Goal: Transaction & Acquisition: Subscribe to service/newsletter

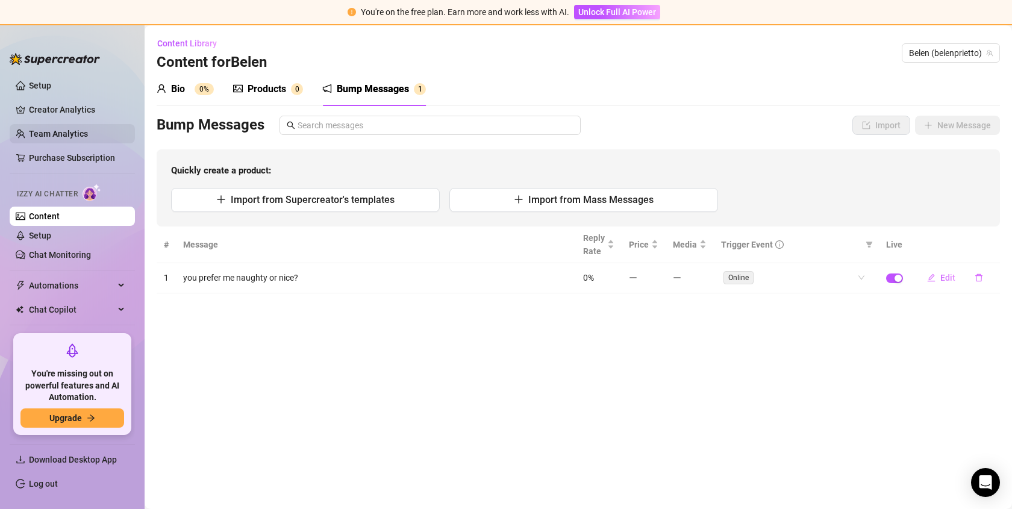
click at [49, 138] on link "Team Analytics" at bounding box center [58, 134] width 59 height 10
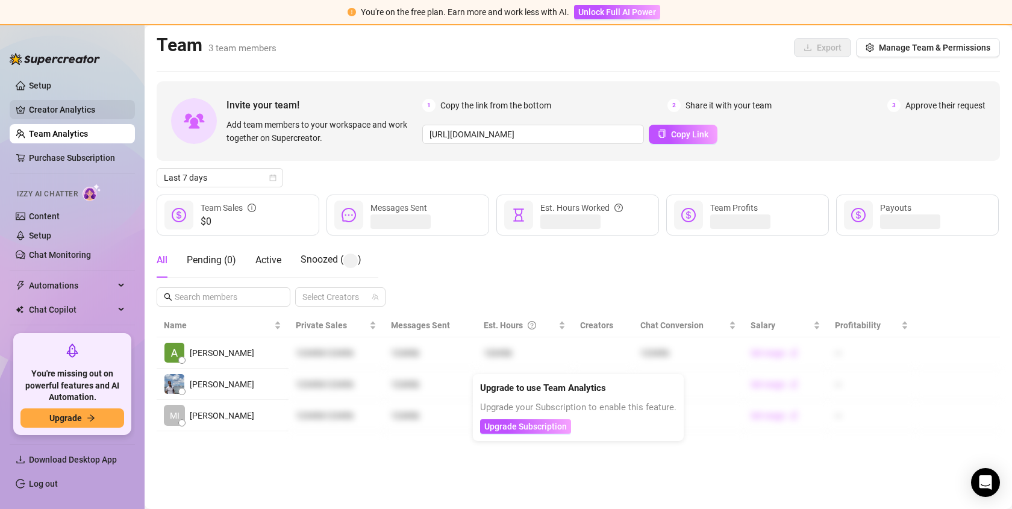
click at [61, 116] on link "Creator Analytics" at bounding box center [77, 109] width 96 height 19
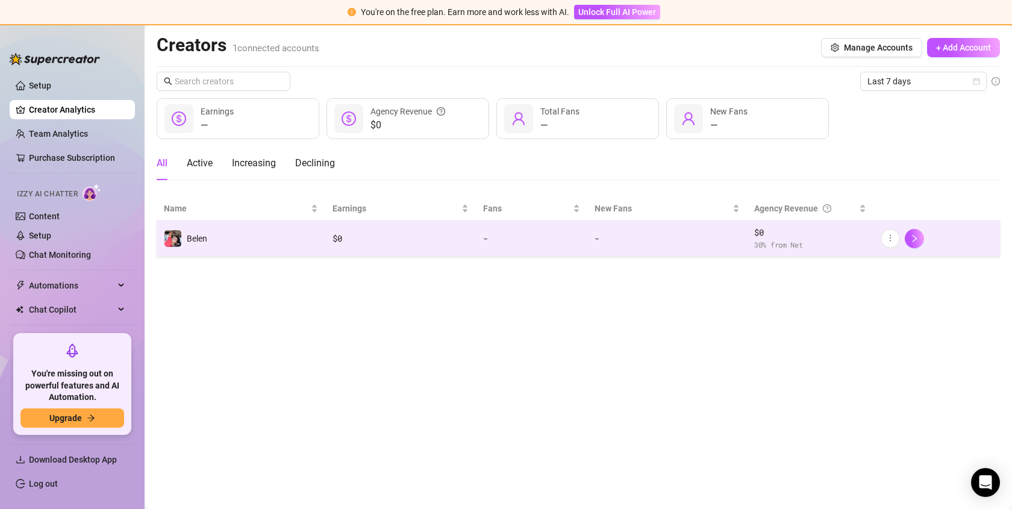
click at [258, 233] on td "Belen" at bounding box center [241, 239] width 169 height 36
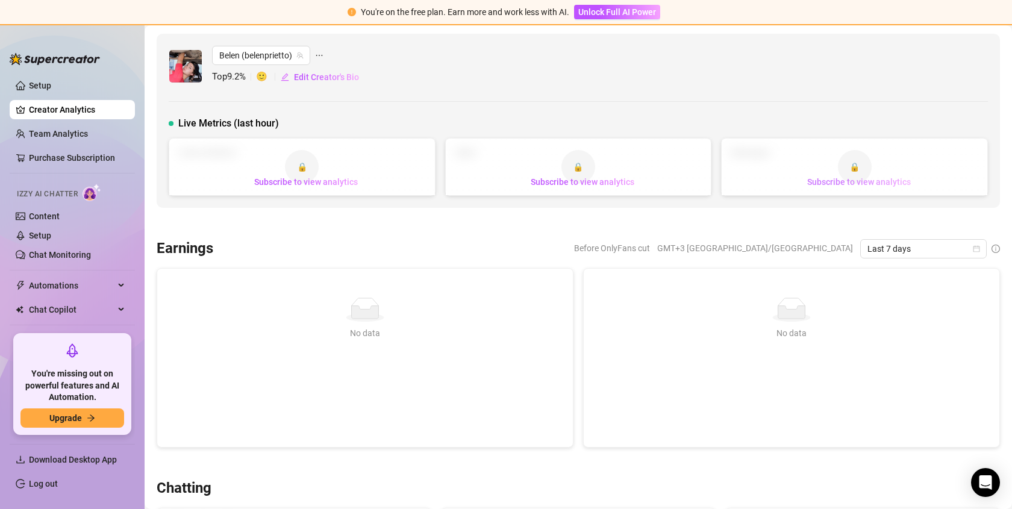
click at [867, 180] on span "Subscribe to view analytics" at bounding box center [859, 182] width 104 height 10
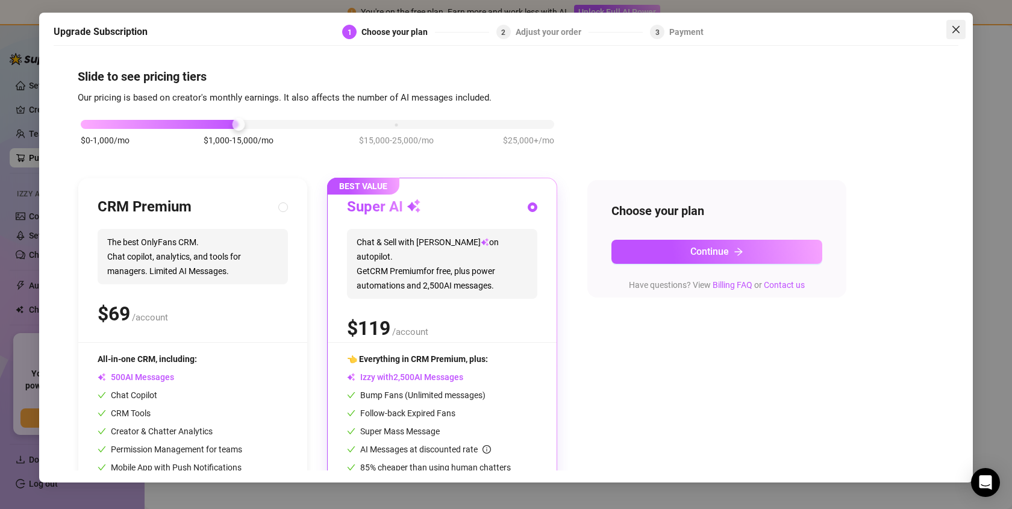
click at [959, 29] on icon "close" at bounding box center [956, 30] width 10 height 10
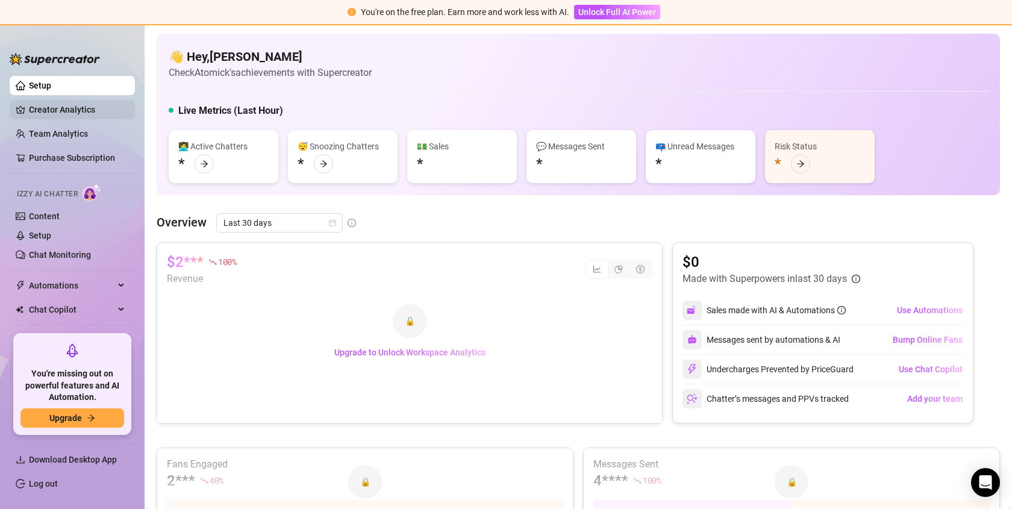
click at [69, 111] on link "Creator Analytics" at bounding box center [77, 109] width 96 height 19
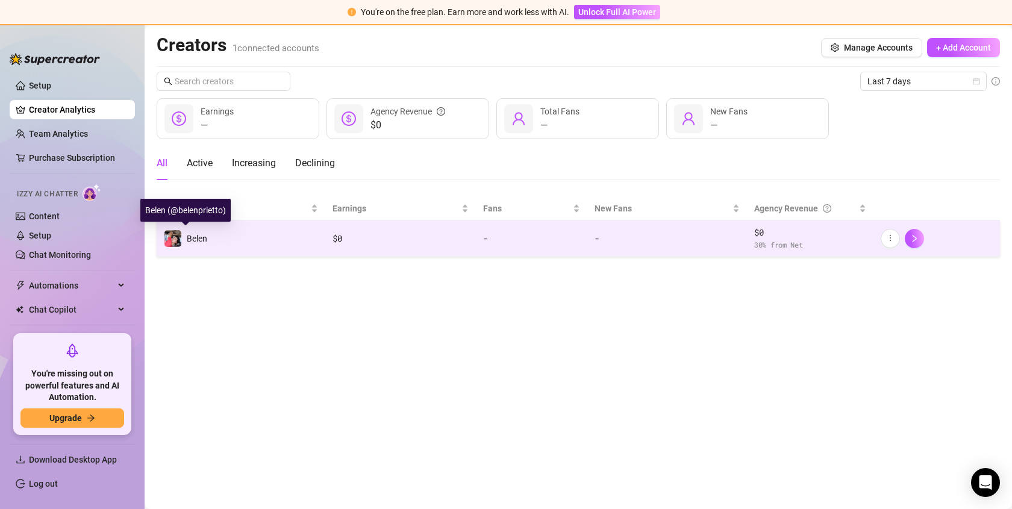
click at [198, 237] on span "Belen" at bounding box center [197, 239] width 20 height 10
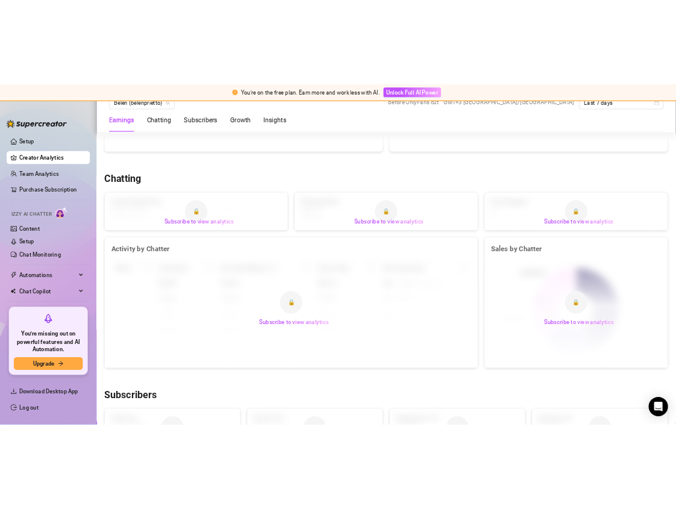
scroll to position [324, 0]
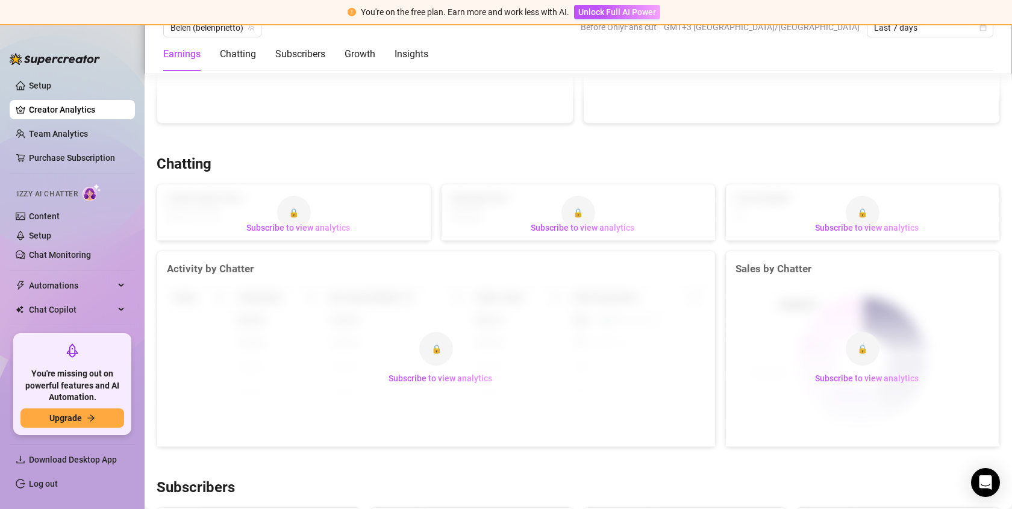
click at [851, 304] on div "🔒 Subscribe to view analytics" at bounding box center [863, 348] width 274 height 195
